Goal: Information Seeking & Learning: Learn about a topic

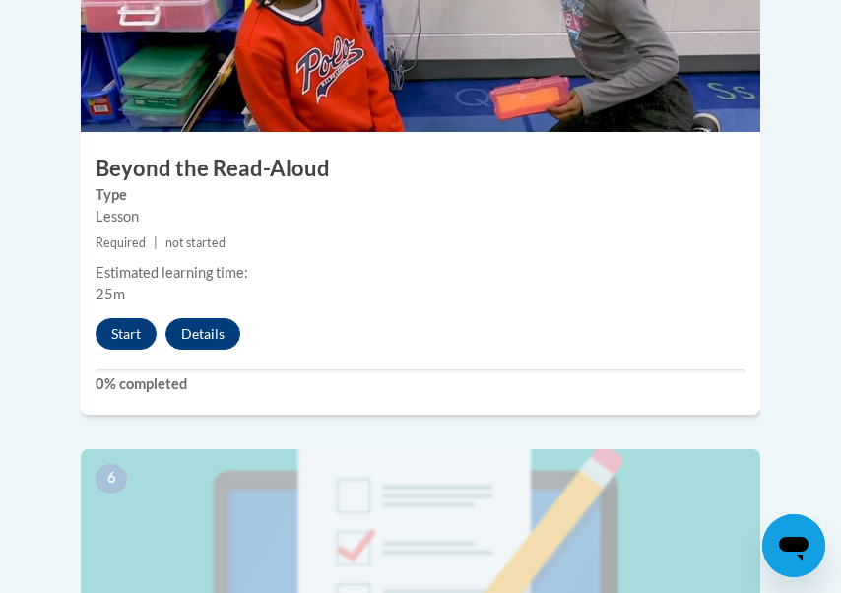
scroll to position [2928, 0]
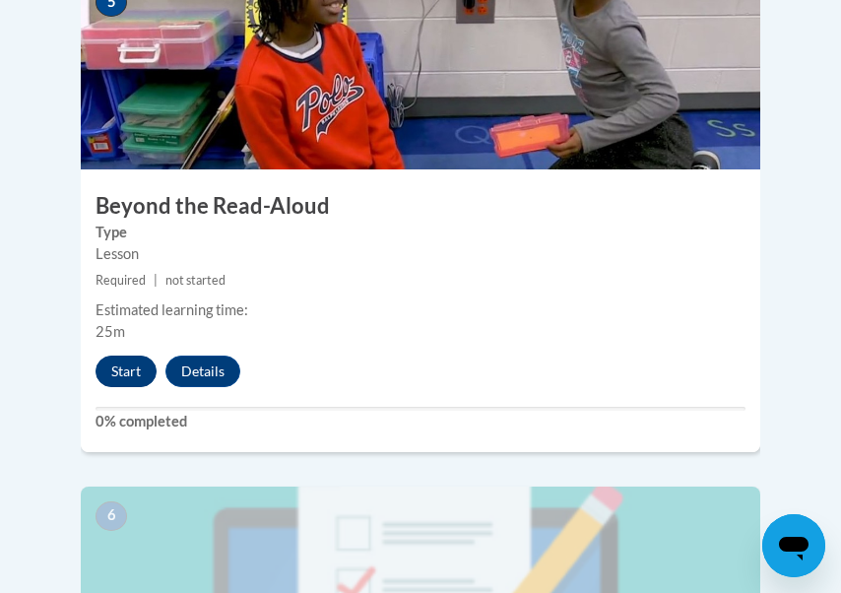
click at [143, 356] on button "Start" at bounding box center [126, 372] width 61 height 32
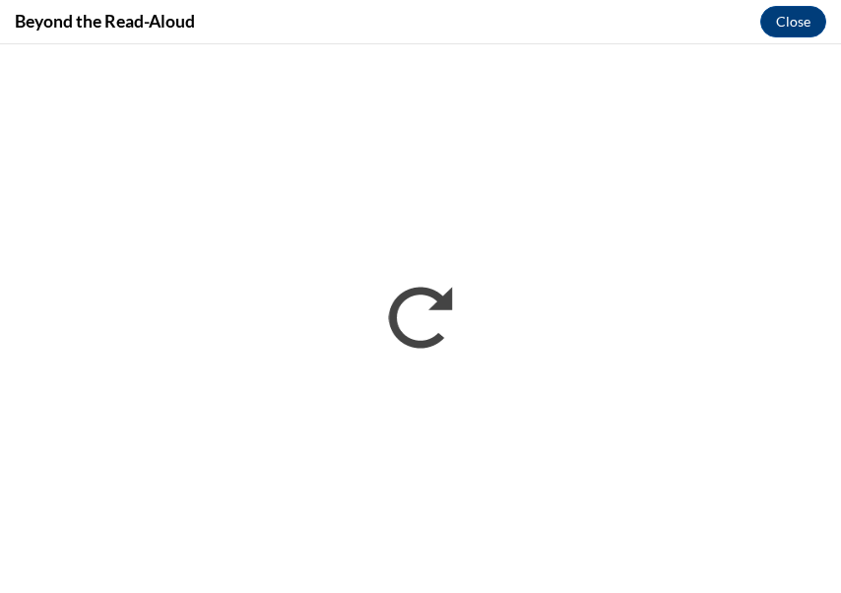
scroll to position [0, 0]
